Goal: Entertainment & Leisure: Consume media (video, audio)

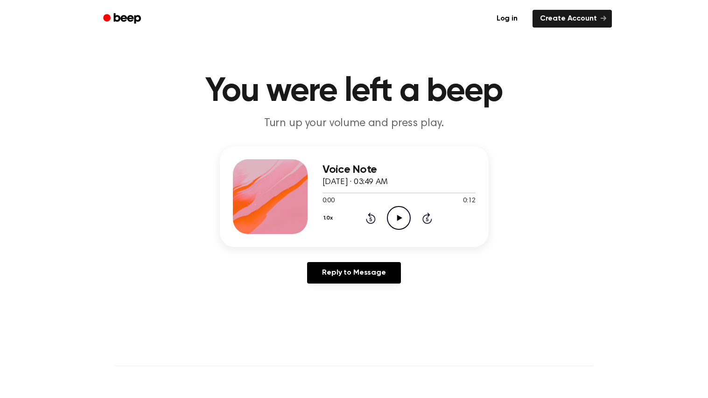
click at [395, 230] on div "Voice Note September 20, 2024 · 03:49 AM 0:00 0:12 Your browser does not suppor…" at bounding box center [398, 196] width 153 height 75
click at [400, 223] on icon "Play Audio" at bounding box center [399, 218] width 24 height 24
click at [400, 223] on icon "Pause Audio" at bounding box center [399, 218] width 24 height 24
click at [395, 208] on icon "Play Audio" at bounding box center [399, 218] width 24 height 24
